Goal: Task Accomplishment & Management: Use online tool/utility

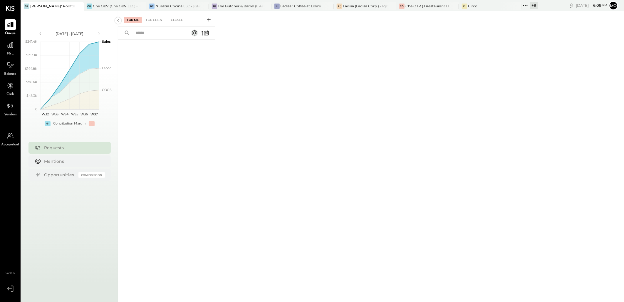
click at [527, 5] on icon at bounding box center [526, 6] width 8 height 8
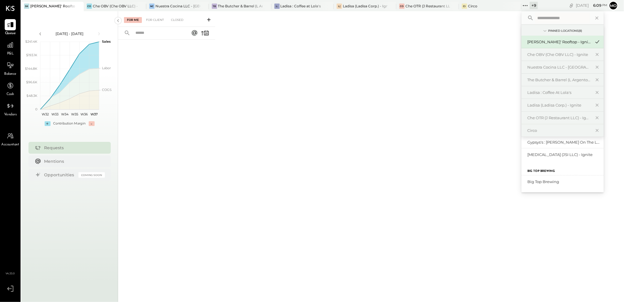
scroll to position [65, 0]
click at [560, 155] on div "[MEDICAL_DATA] (JSI LLC) - Ignite" at bounding box center [559, 155] width 63 height 6
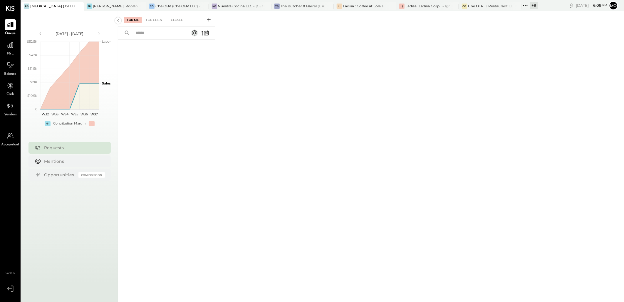
click at [4, 48] on div "P&L" at bounding box center [10, 47] width 17 height 17
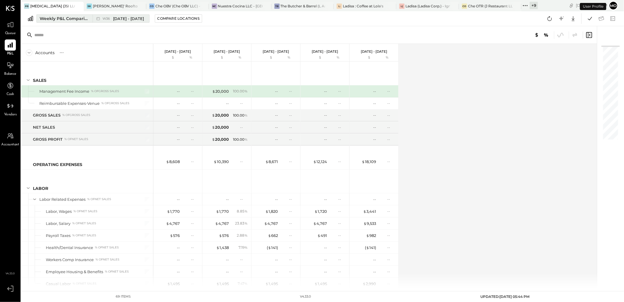
click at [68, 22] on button "Weekly P&L Comparison W36 [DATE] - [DATE]" at bounding box center [92, 18] width 113 height 8
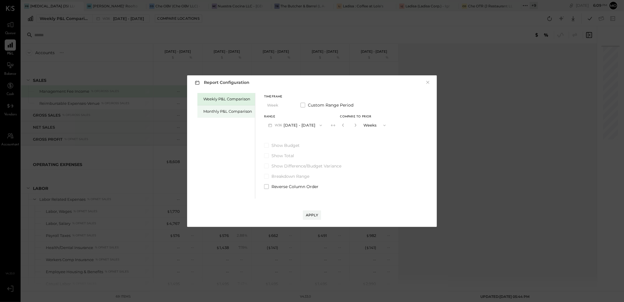
click at [212, 113] on div "Monthly P&L Comparison" at bounding box center [227, 111] width 49 height 6
click at [316, 124] on span "button" at bounding box center [320, 125] width 8 height 5
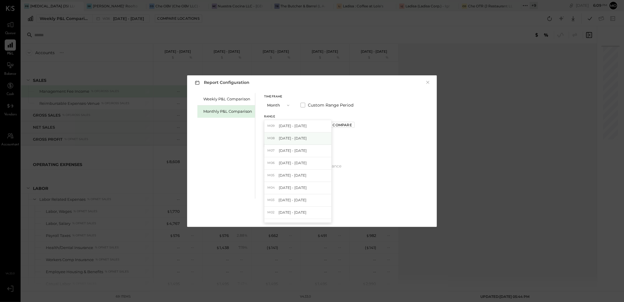
click at [284, 140] on span "[DATE] - [DATE]" at bounding box center [293, 138] width 28 height 5
click at [316, 214] on div "Apply" at bounding box center [312, 214] width 12 height 5
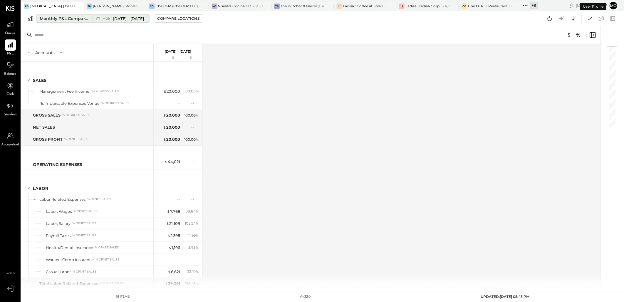
click at [56, 20] on div "Monthly P&L Comparison" at bounding box center [64, 19] width 49 height 6
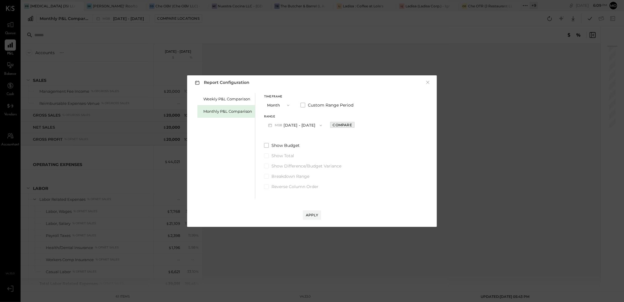
click at [344, 126] on div "Compare" at bounding box center [342, 124] width 19 height 5
click at [354, 126] on icon "button" at bounding box center [356, 125] width 4 height 4
type input "*"
click at [316, 215] on div "Apply" at bounding box center [312, 214] width 12 height 5
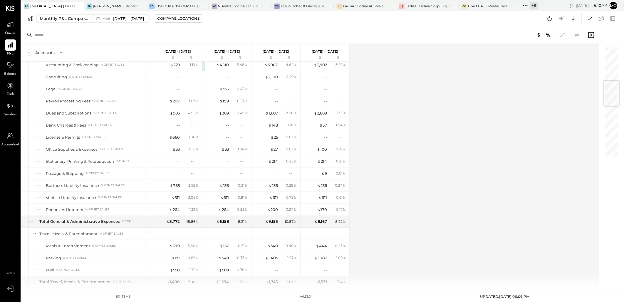
scroll to position [292, 0]
